Goal: Information Seeking & Learning: Learn about a topic

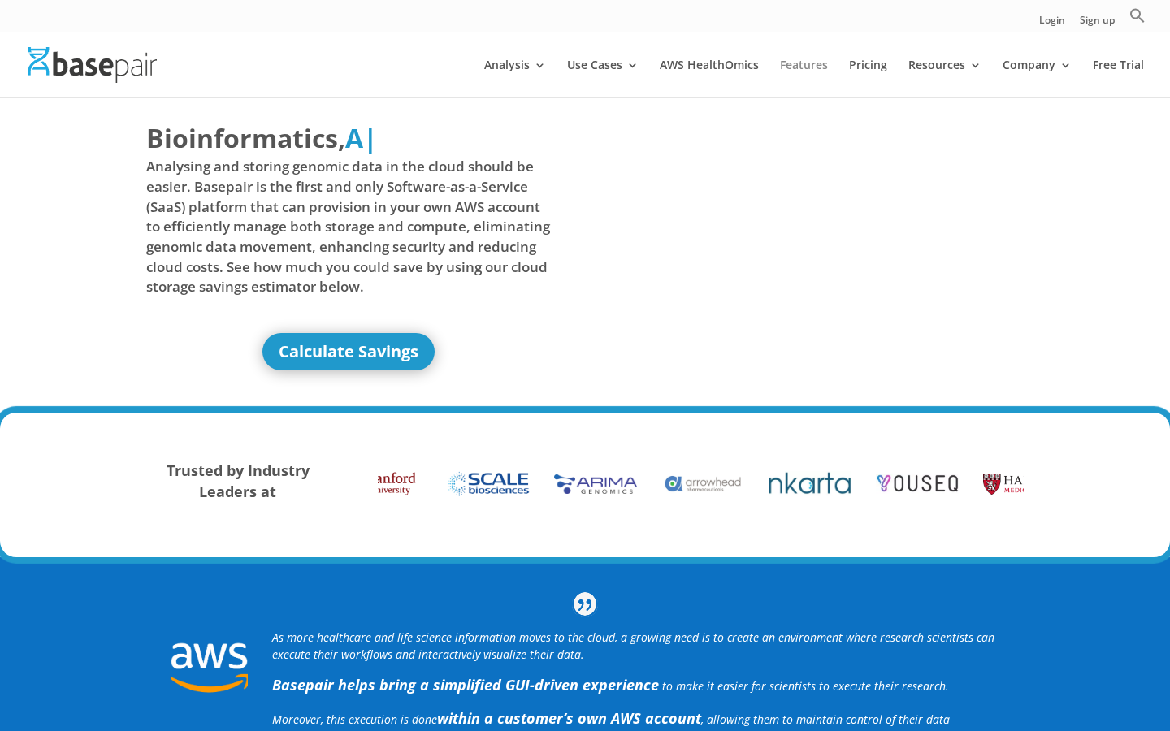
click at [813, 64] on link "Features" at bounding box center [804, 78] width 48 height 38
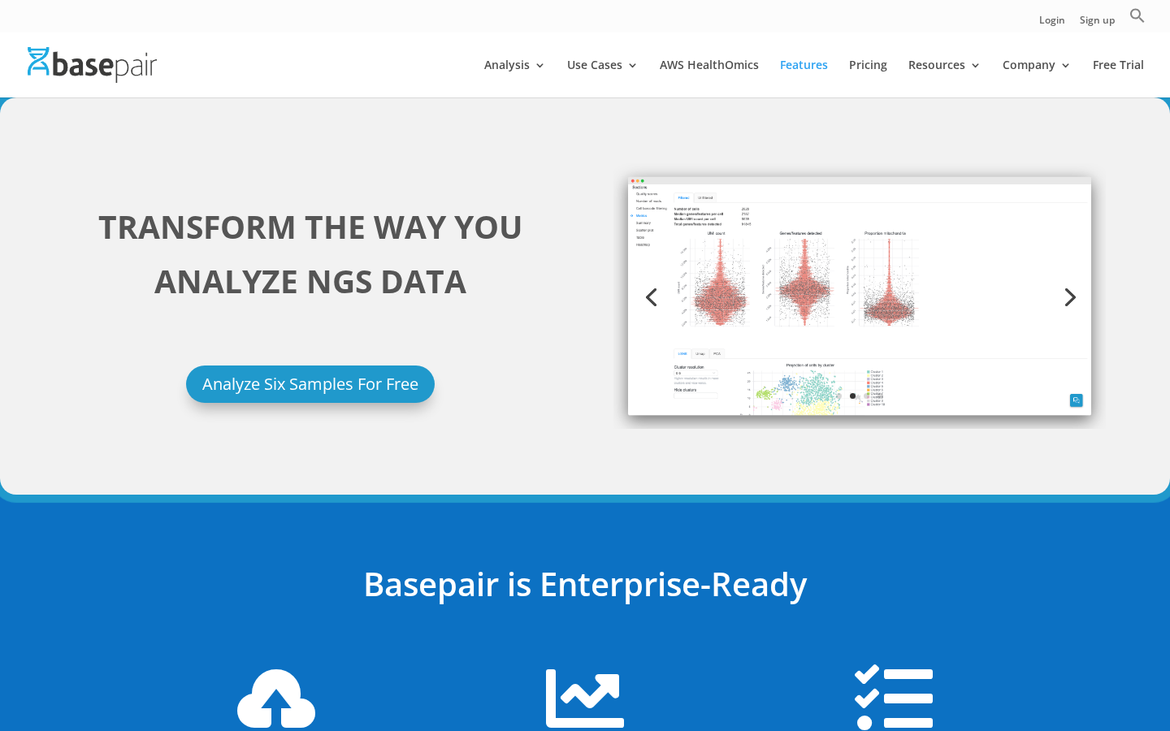
click at [451, 72] on div at bounding box center [609, 65] width 1170 height 65
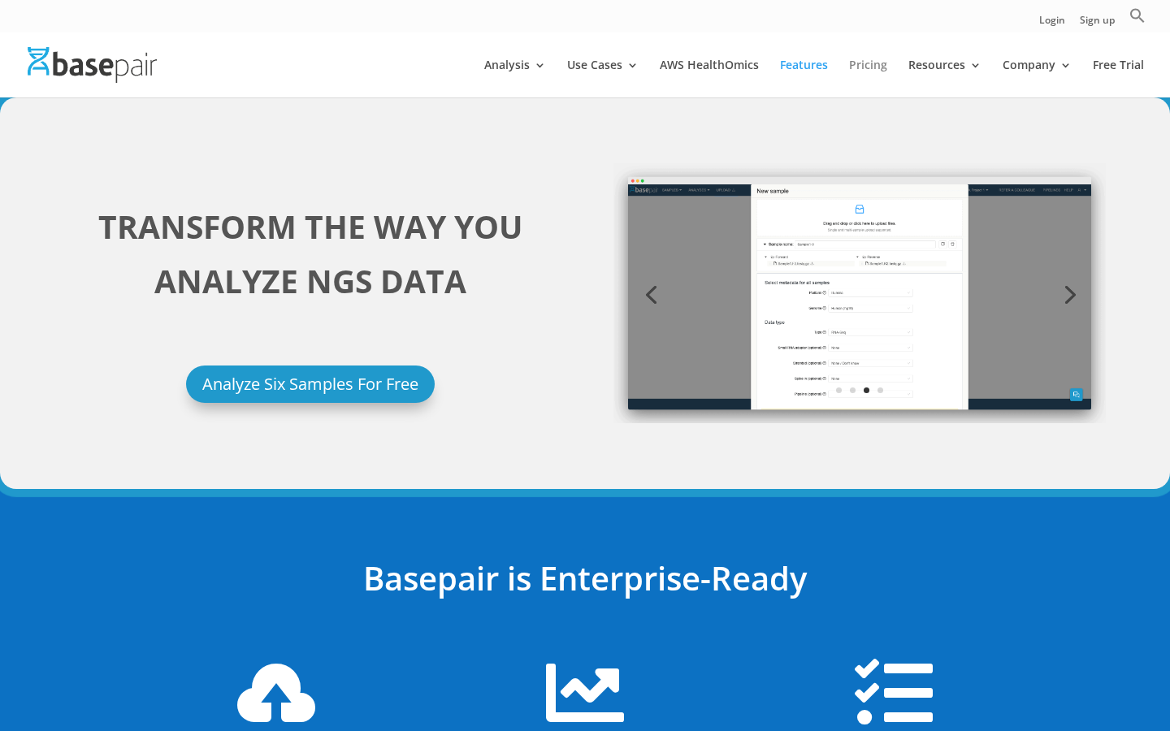
click at [883, 76] on link "Pricing" at bounding box center [868, 78] width 38 height 38
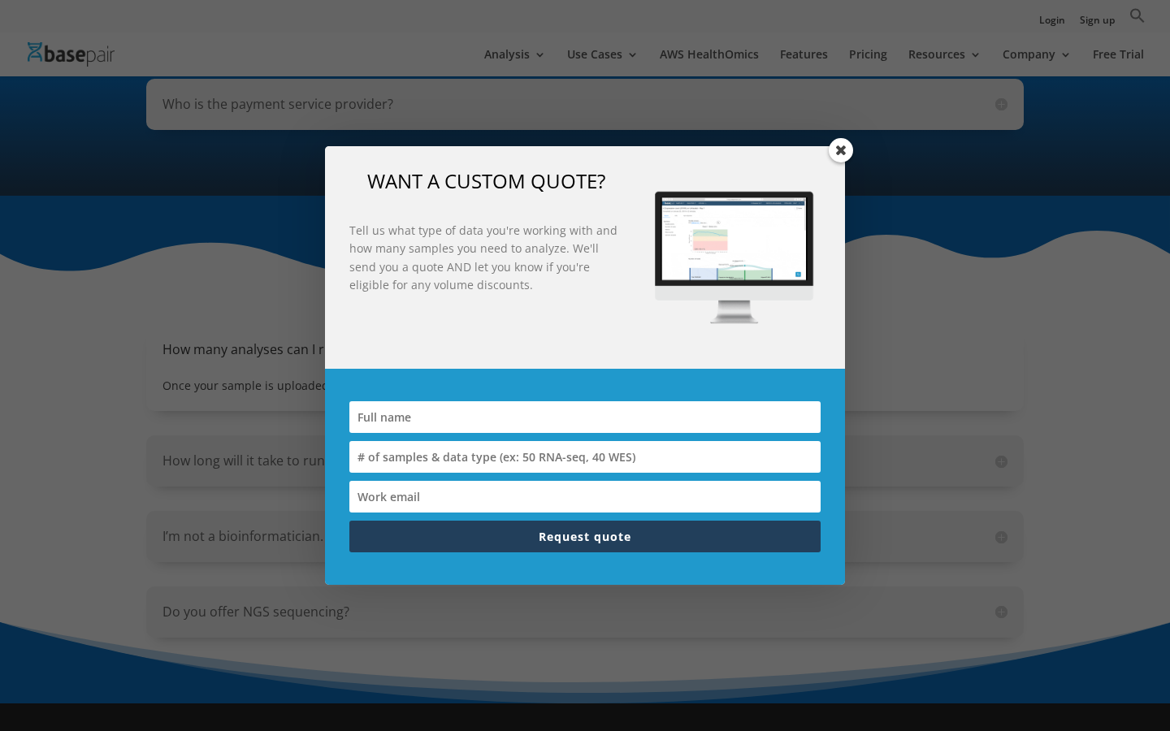
scroll to position [1892, 0]
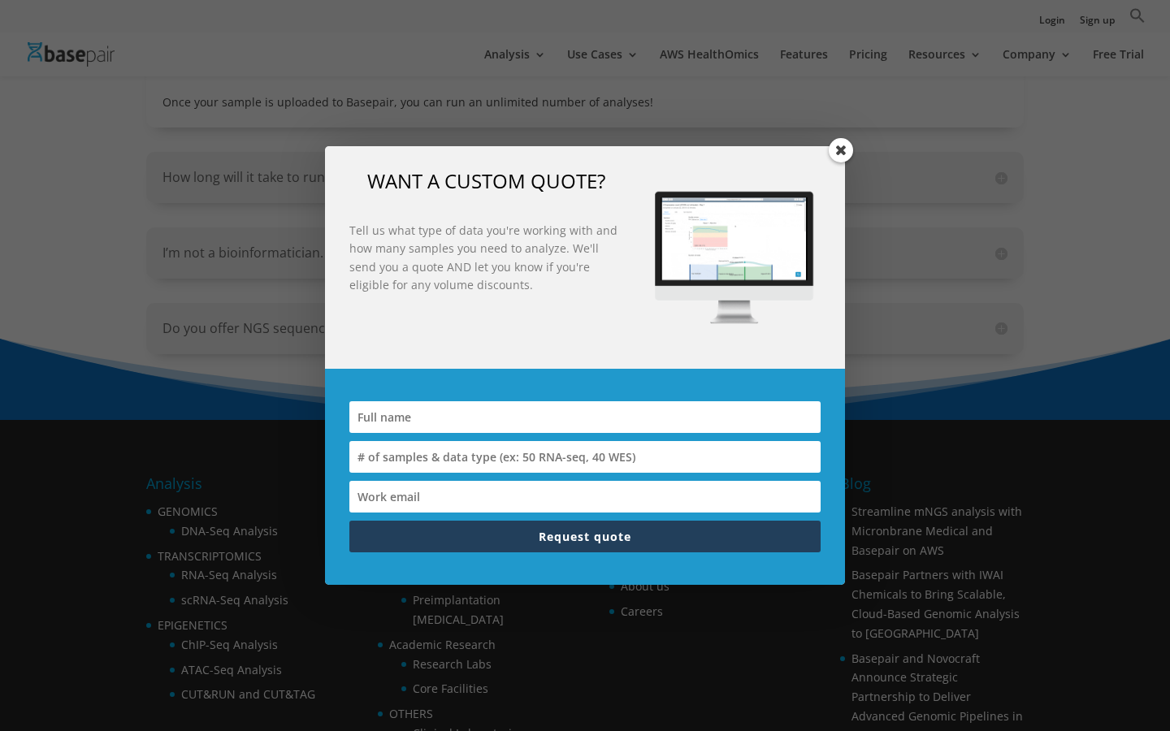
click at [839, 150] on span at bounding box center [841, 150] width 24 height 24
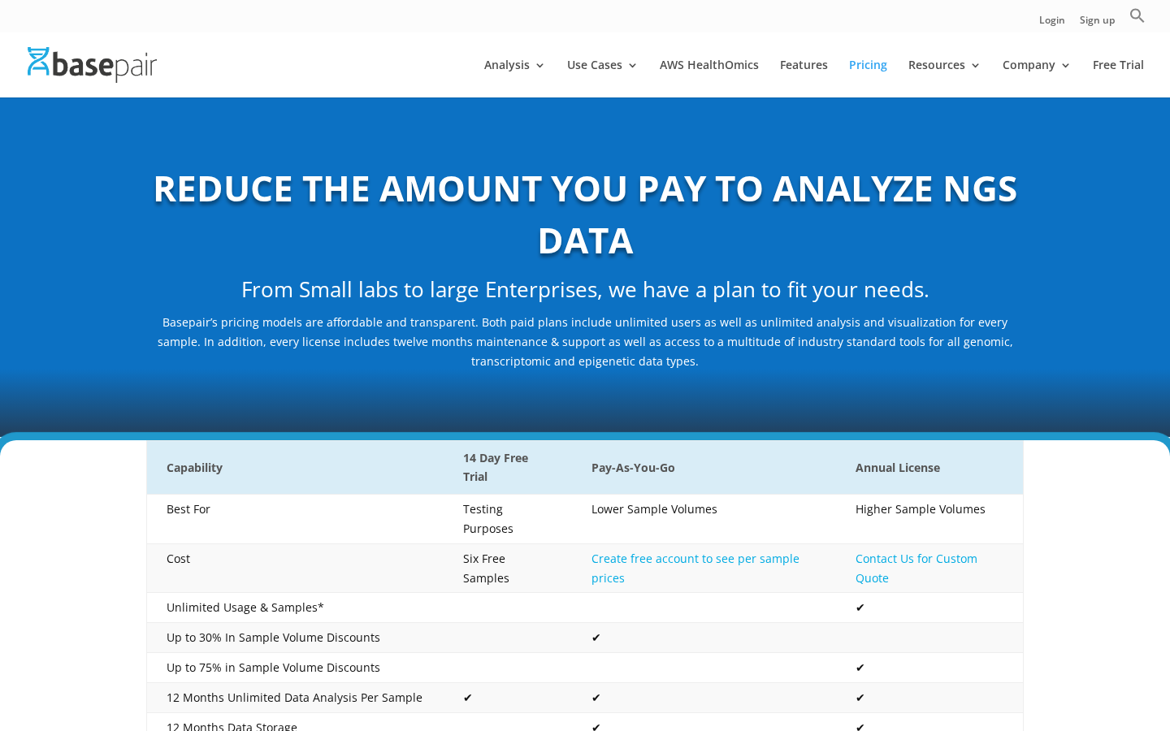
scroll to position [0, 0]
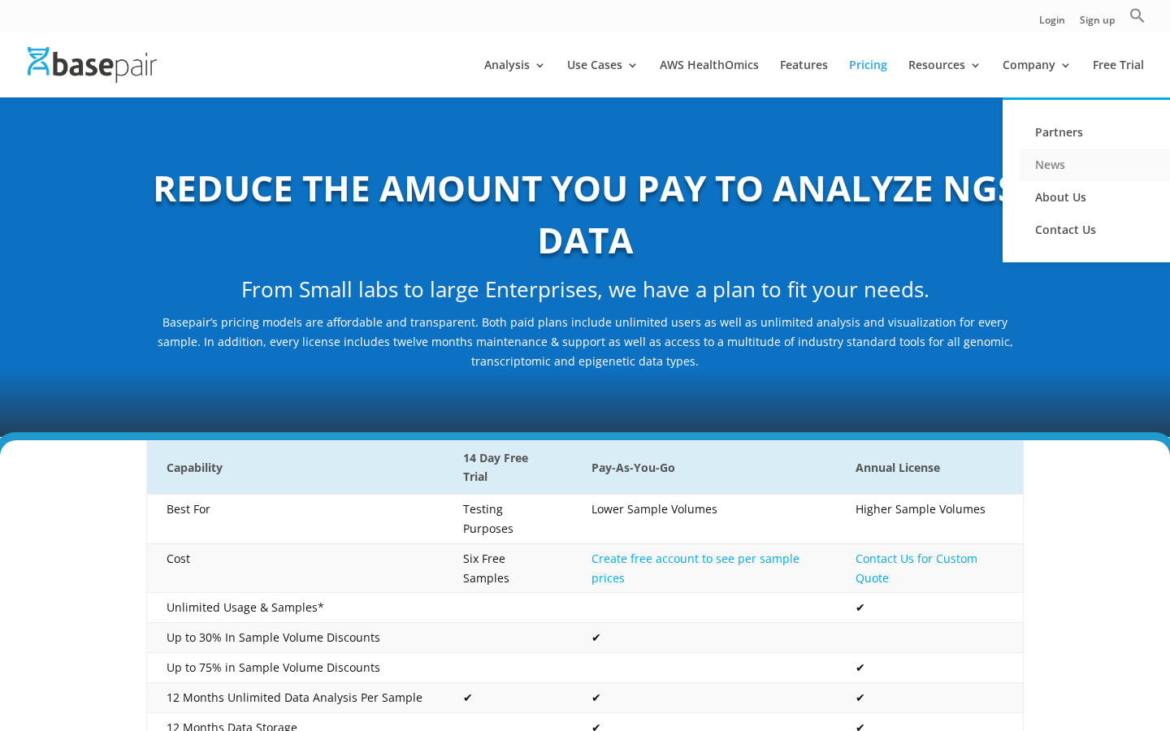
click at [1052, 165] on link "News" at bounding box center [1100, 165] width 163 height 33
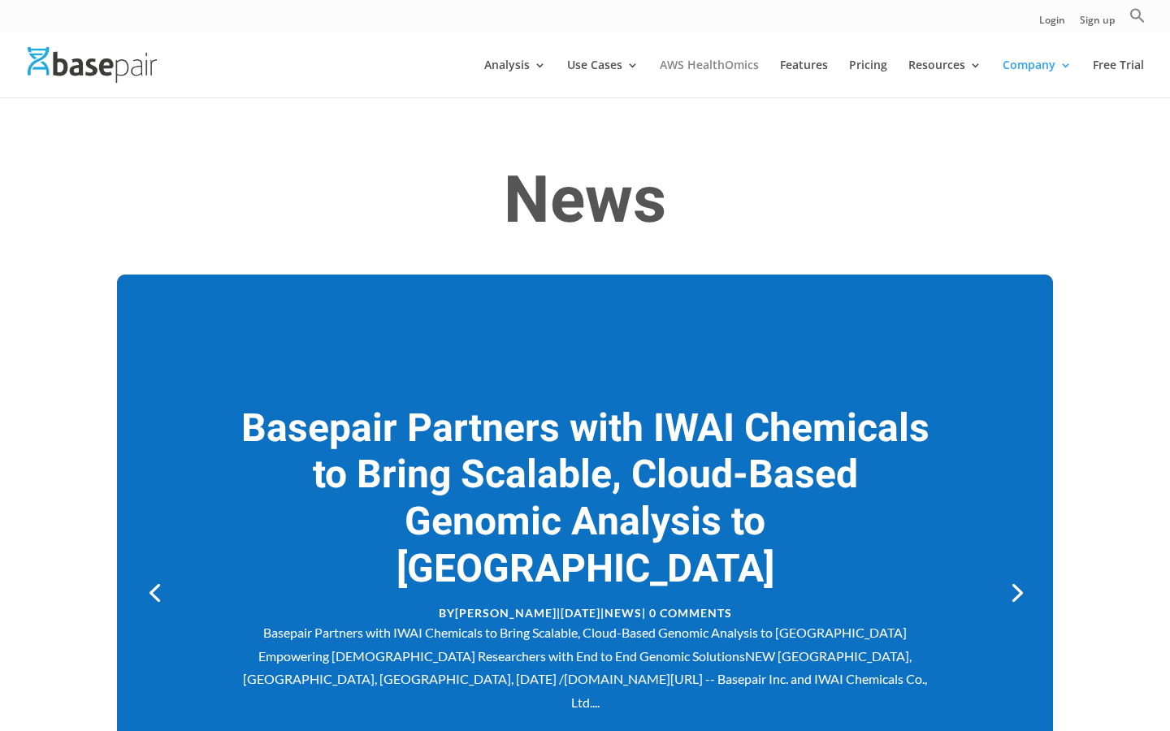
click at [740, 76] on link "AWS HealthOmics" at bounding box center [709, 78] width 99 height 38
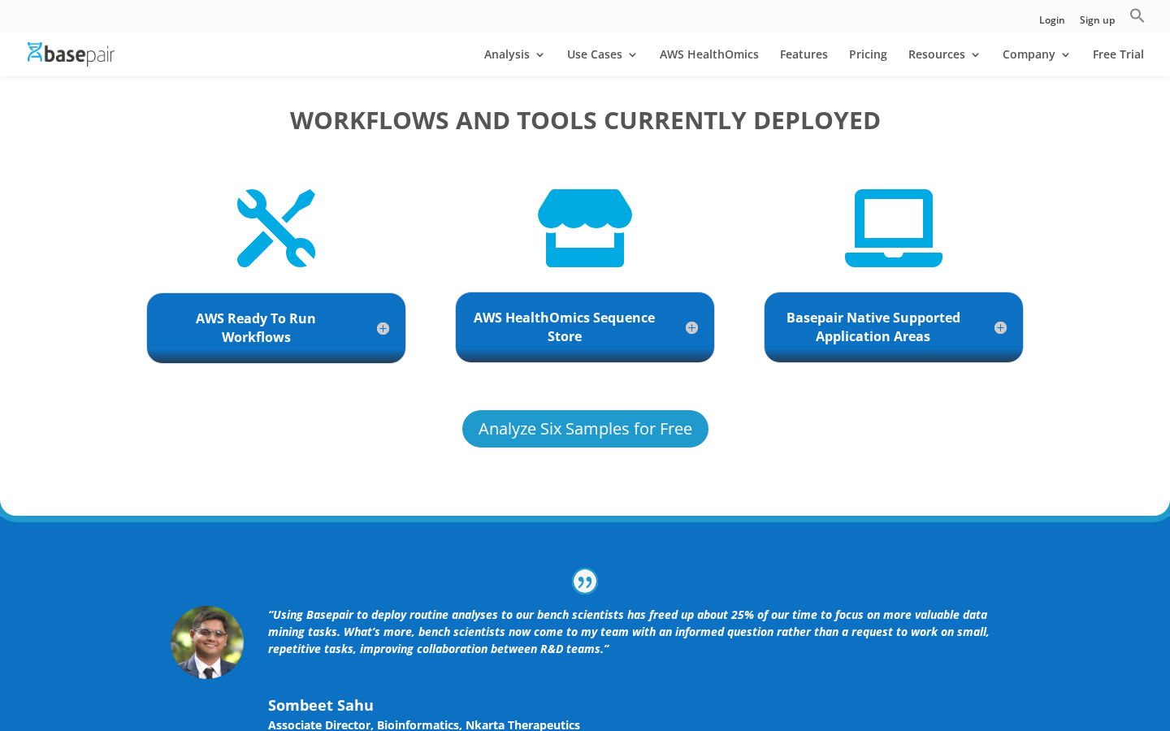
scroll to position [3499, 0]
